Goal: Information Seeking & Learning: Learn about a topic

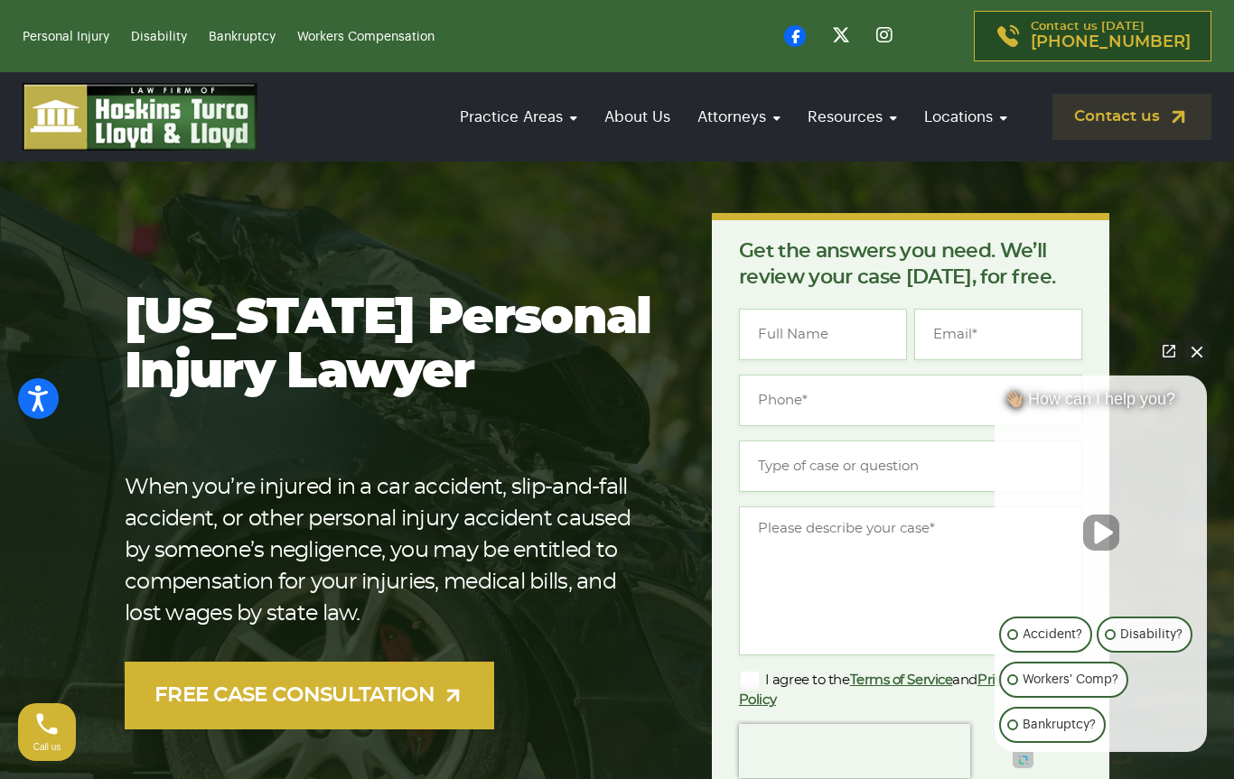
click at [1206, 340] on button "Close Intaker Chat Widget" at bounding box center [1196, 351] width 25 height 25
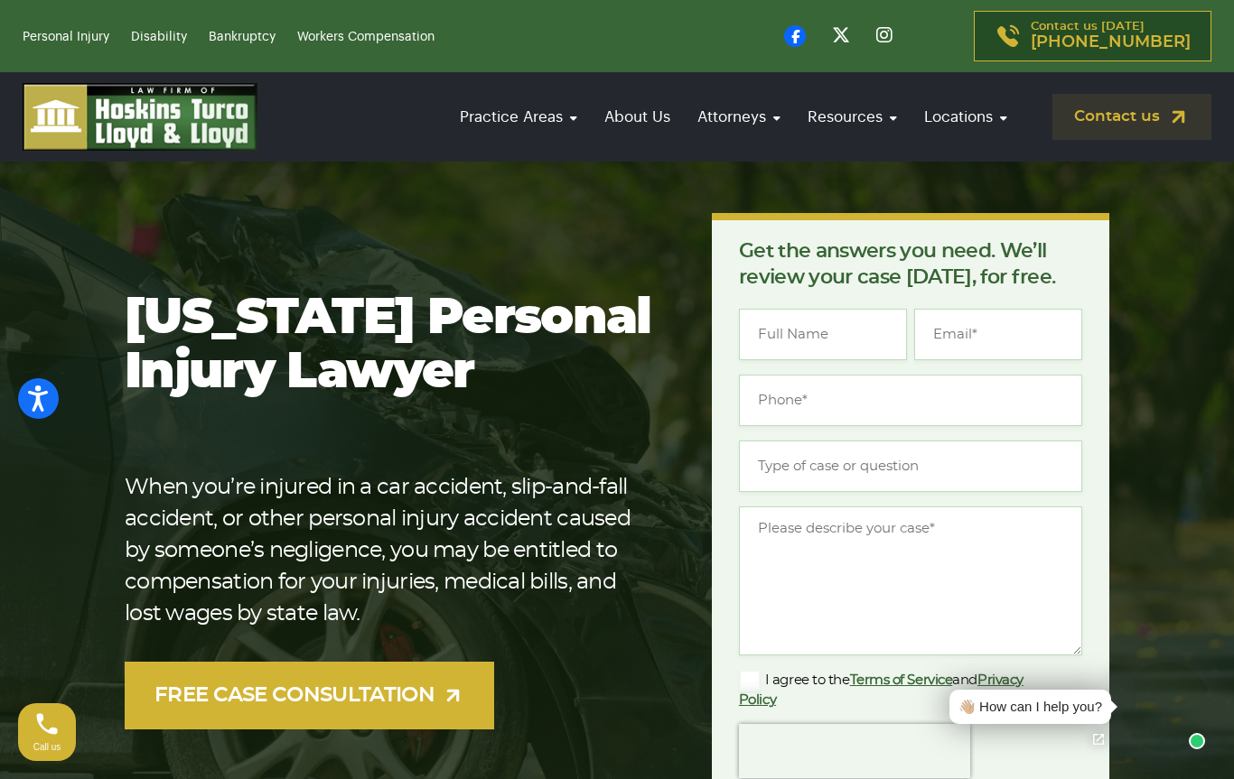
click at [583, 312] on h1 "[US_STATE] Personal Injury Lawyer" at bounding box center [389, 346] width 529 height 108
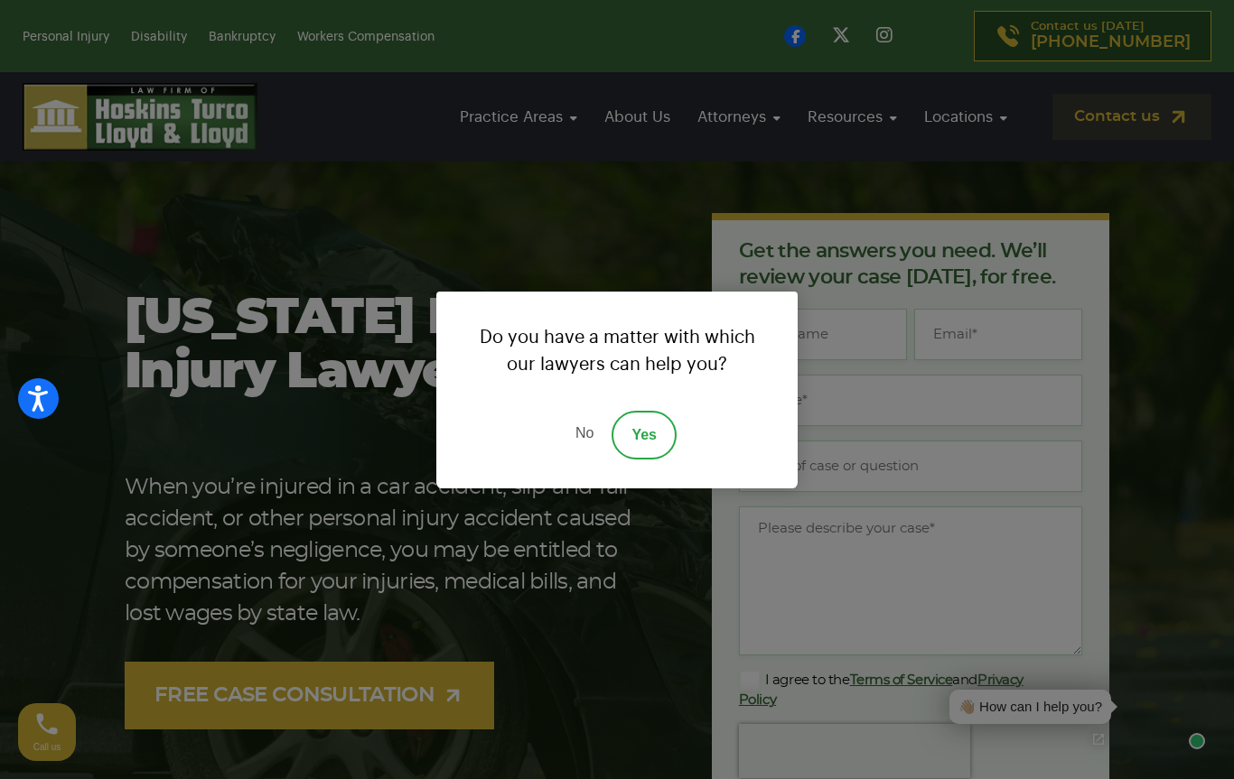
click at [565, 444] on link "No" at bounding box center [584, 435] width 54 height 49
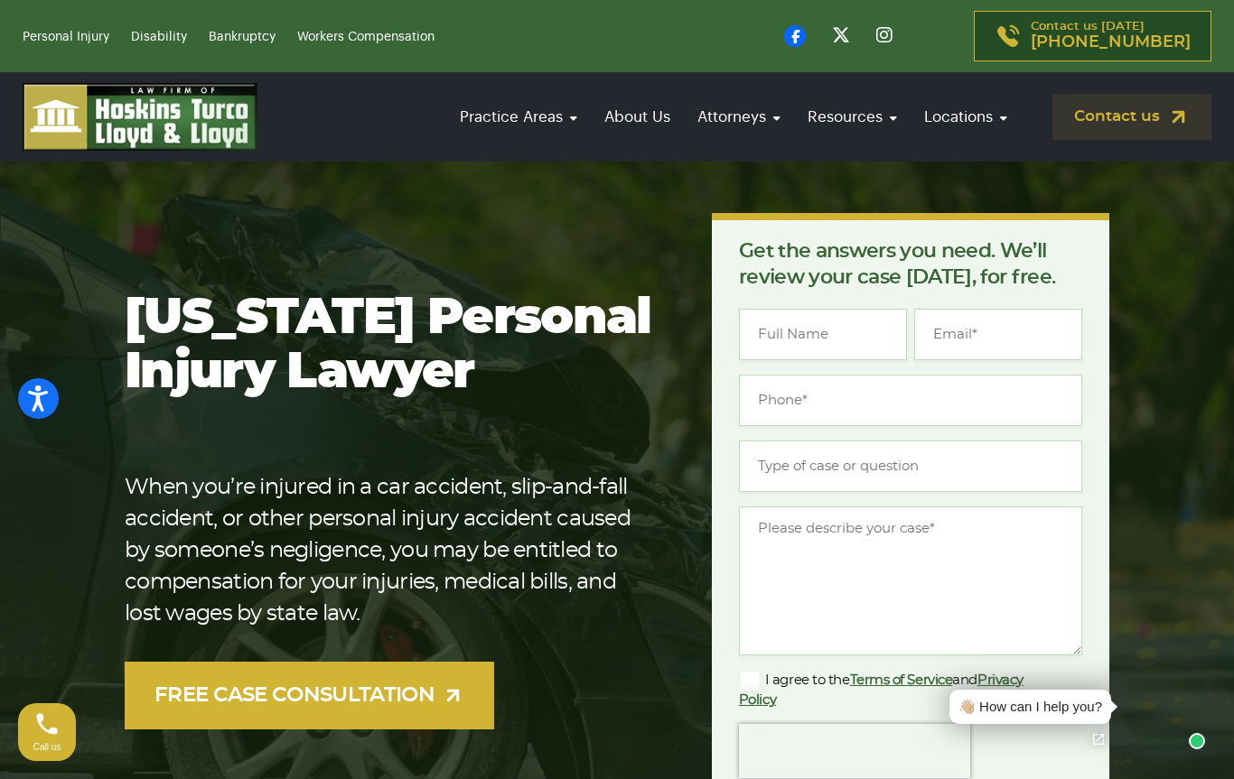
click at [626, 94] on link "About Us" at bounding box center [637, 116] width 84 height 51
click at [626, 119] on link "About Us" at bounding box center [637, 116] width 84 height 51
click at [6, 267] on section "[US_STATE] Personal Injury Lawyer When you’re injured in a car accident, slip-a…" at bounding box center [617, 590] width 1234 height 916
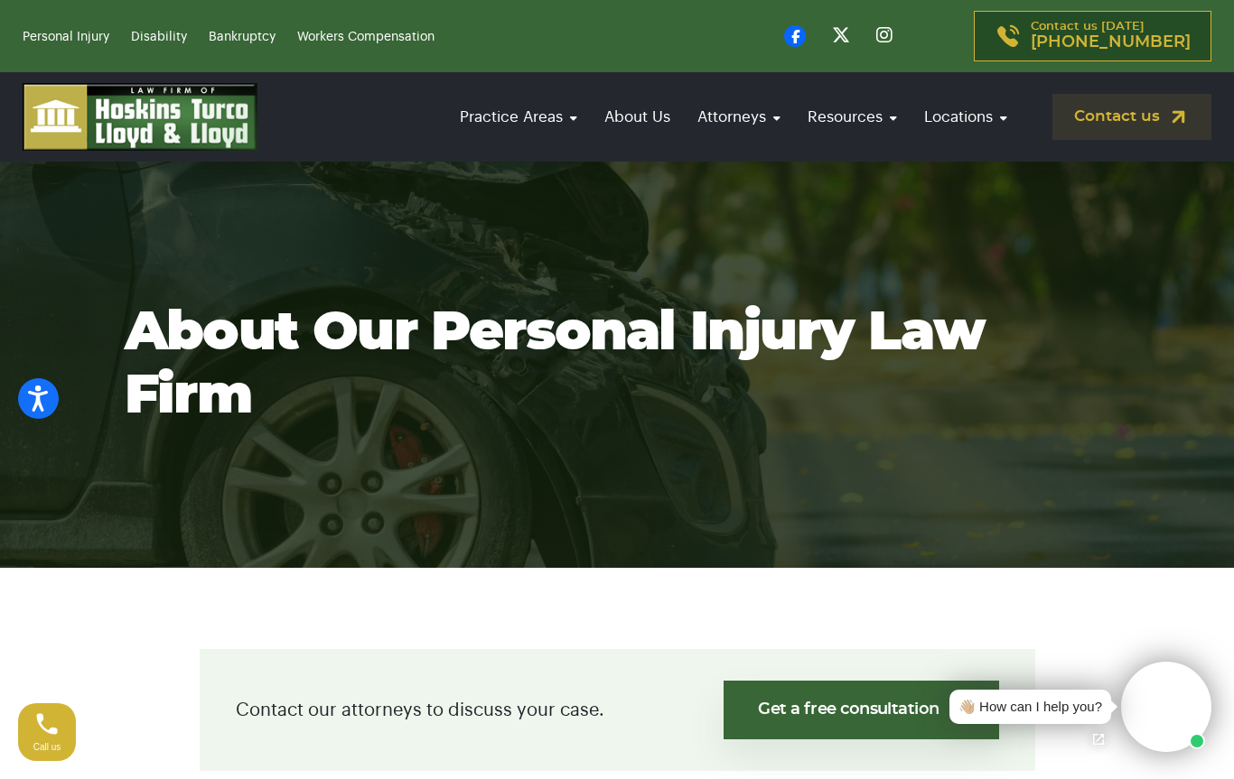
click at [741, 177] on link "Reviews" at bounding box center [815, 197] width 181 height 40
click at [954, 104] on link "Locations" at bounding box center [965, 116] width 101 height 51
